Goal: Navigation & Orientation: Find specific page/section

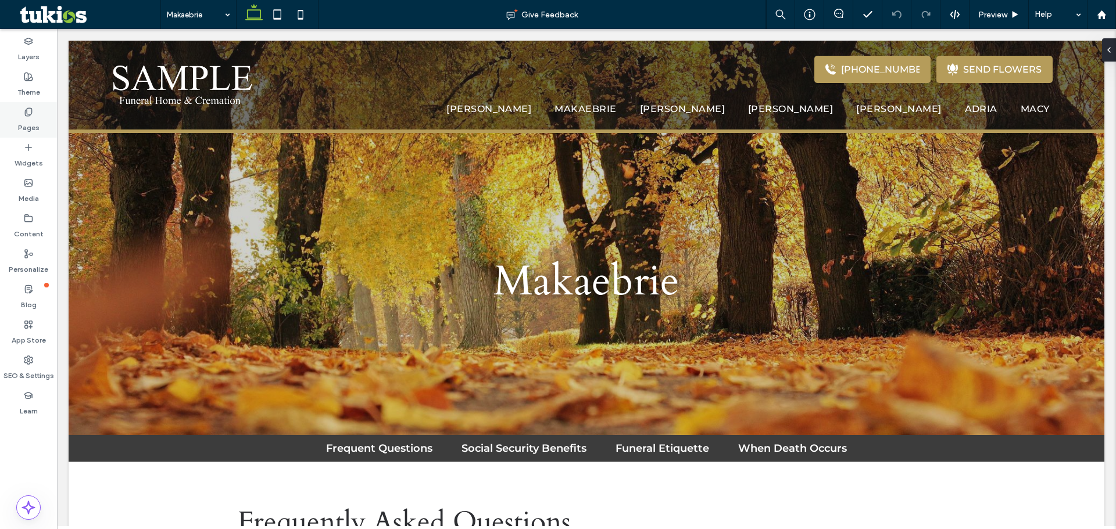
click at [39, 123] on div "Pages" at bounding box center [28, 119] width 57 height 35
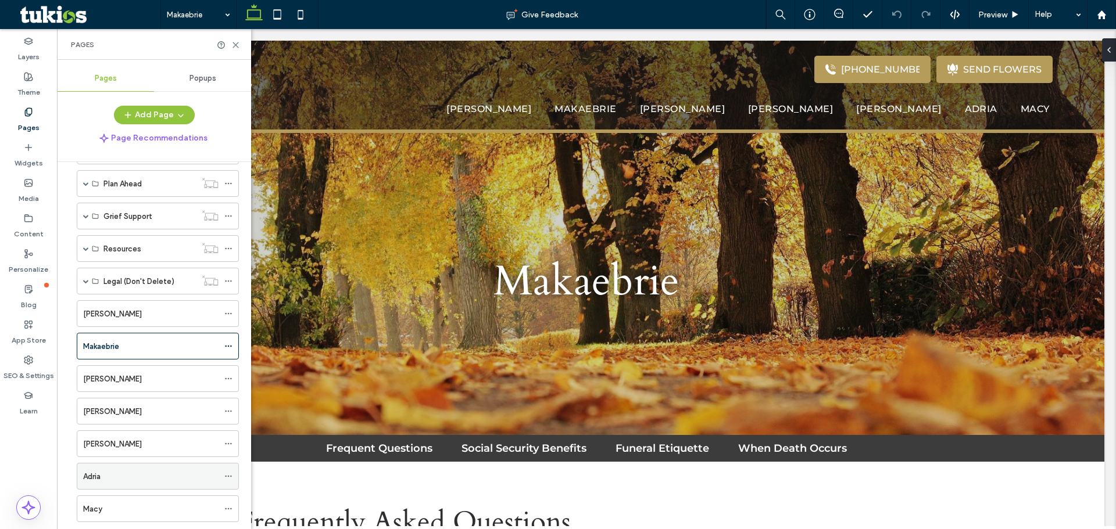
scroll to position [170, 0]
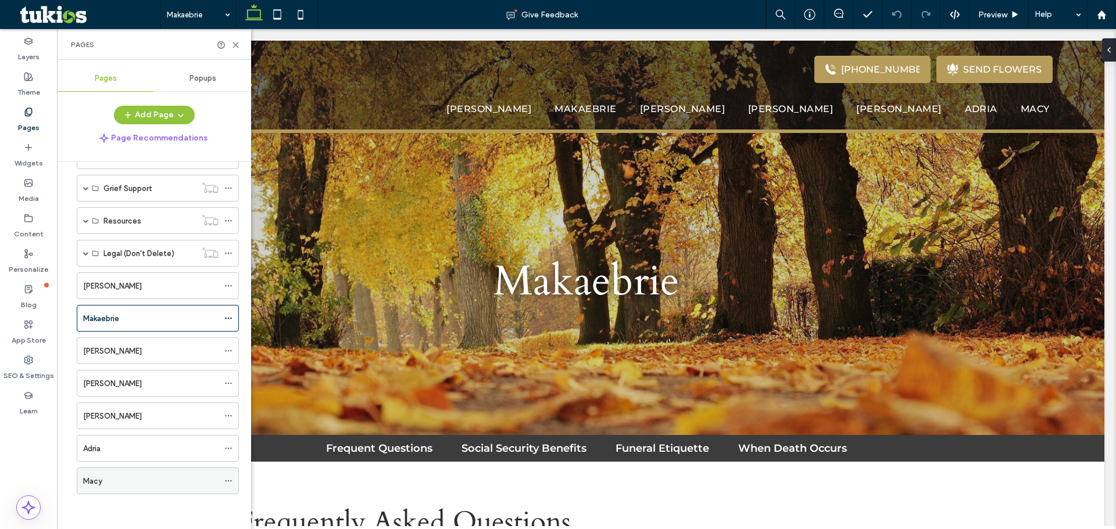
click at [121, 475] on div "Macy" at bounding box center [150, 481] width 135 height 12
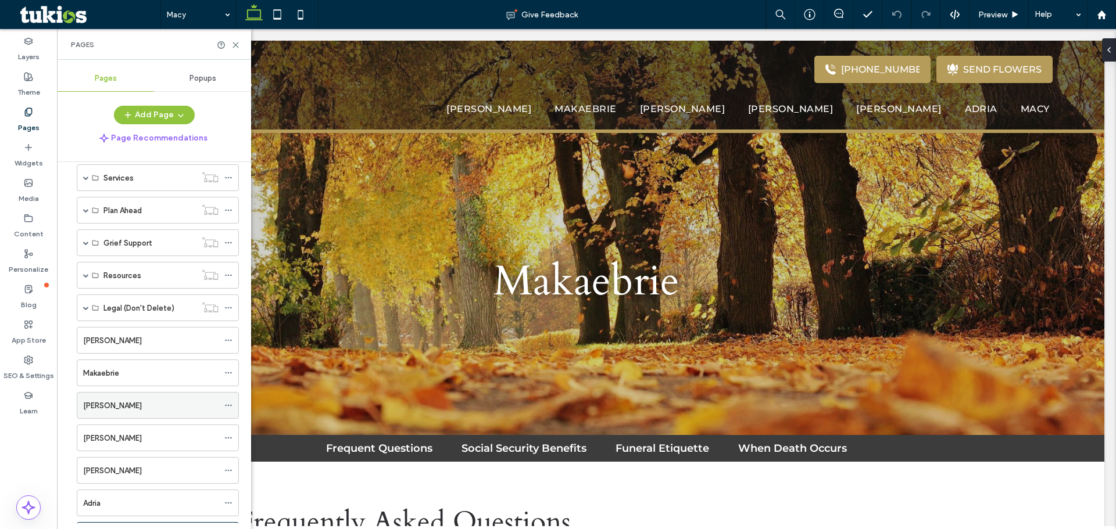
scroll to position [116, 0]
click at [131, 374] on div "Makaebrie" at bounding box center [150, 372] width 135 height 12
click at [119, 439] on div "[PERSON_NAME]" at bounding box center [150, 437] width 135 height 12
click at [138, 375] on div "Makaebrie" at bounding box center [150, 372] width 135 height 12
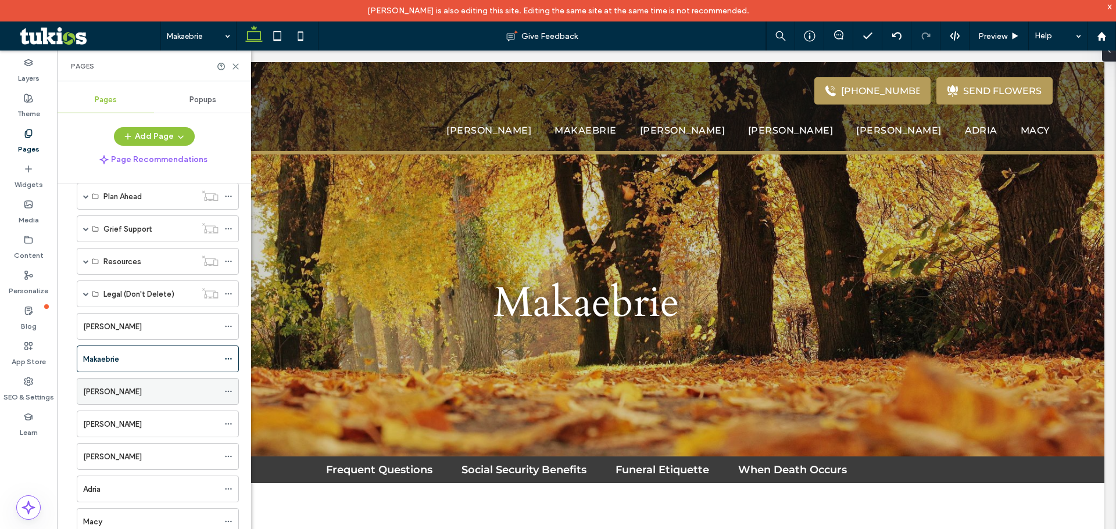
scroll to position [170, 0]
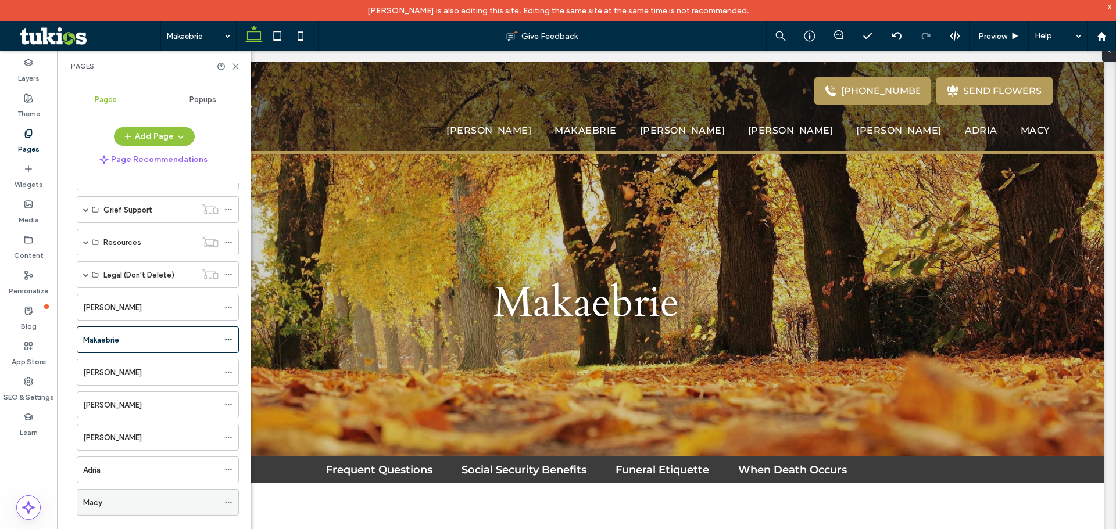
click at [115, 499] on div "Macy" at bounding box center [150, 503] width 135 height 12
click at [236, 69] on icon at bounding box center [235, 66] width 9 height 9
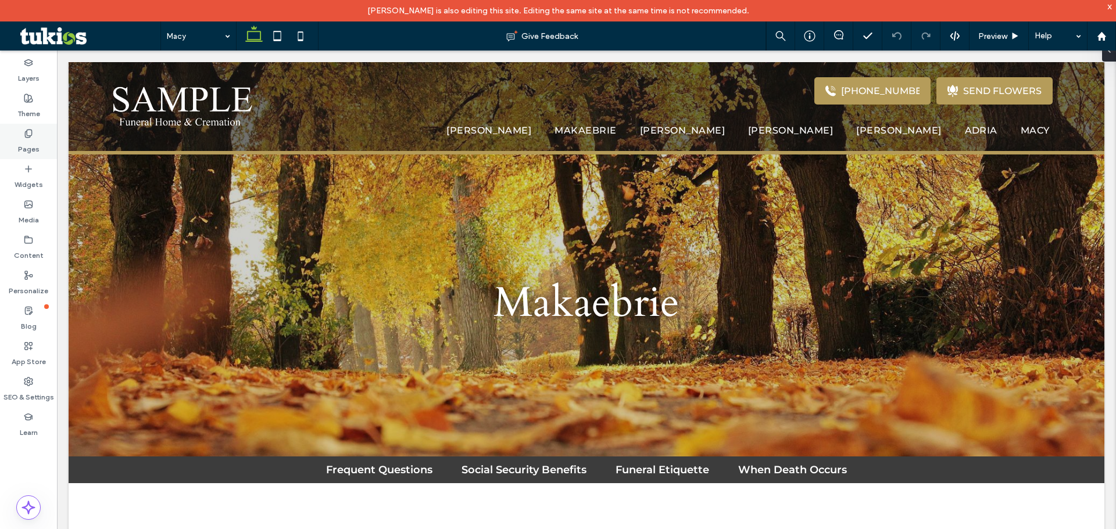
click at [38, 151] on label "Pages" at bounding box center [29, 146] width 22 height 16
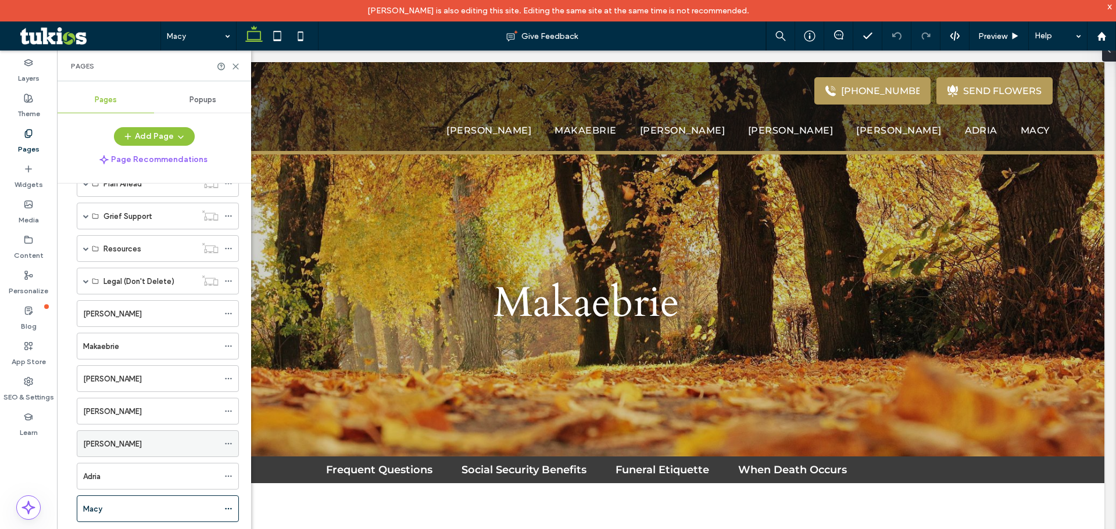
scroll to position [170, 0]
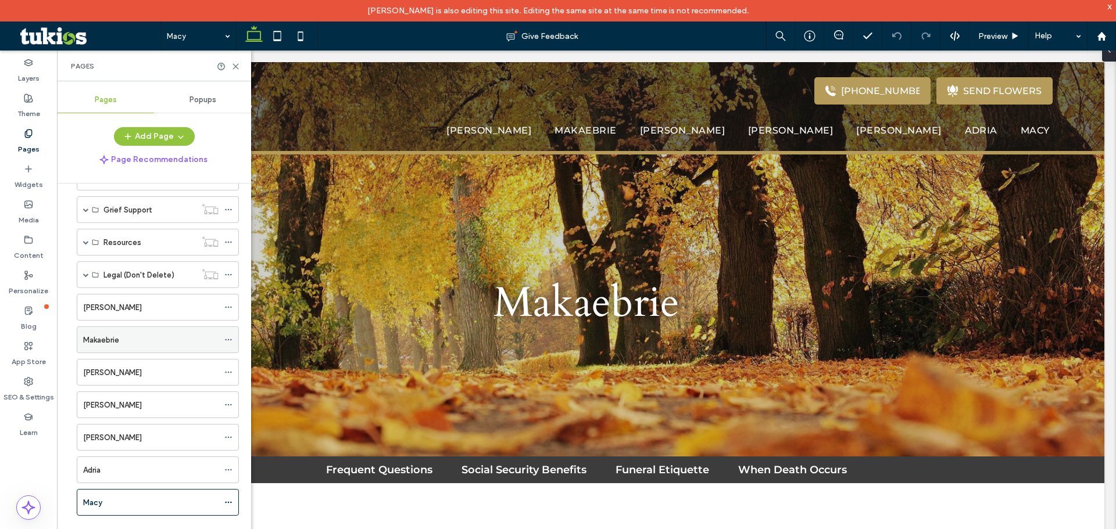
click at [159, 334] on div "Makaebrie" at bounding box center [150, 340] width 135 height 12
